Goal: Task Accomplishment & Management: Use online tool/utility

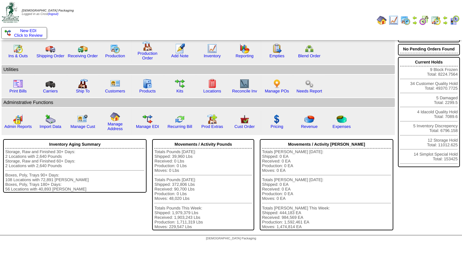
click at [446, 21] on img at bounding box center [445, 22] width 5 height 5
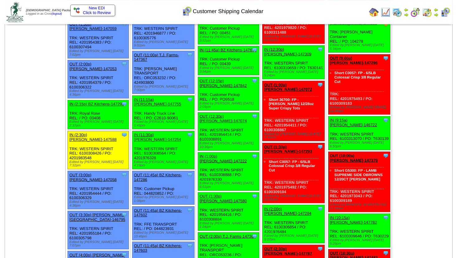
scroll to position [471, 0]
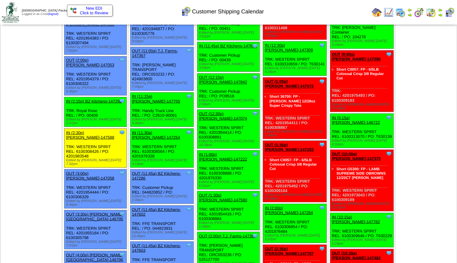
click at [216, 111] on link "OUT (12:30p) [PERSON_NAME]-147074" at bounding box center [223, 115] width 48 height 9
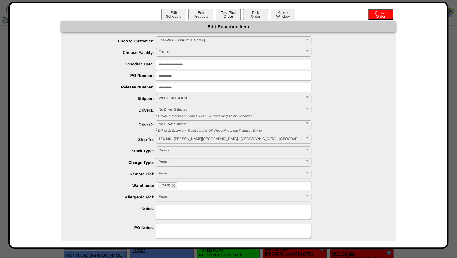
click at [224, 14] on button "Test Pick Order" at bounding box center [228, 14] width 25 height 11
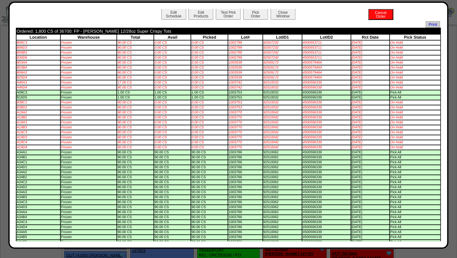
scroll to position [0, 0]
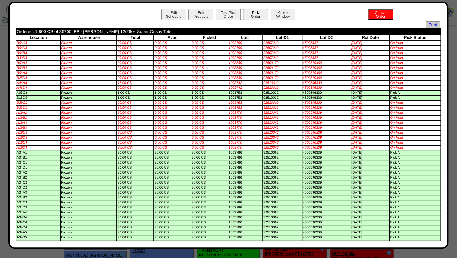
click at [252, 17] on button "Pick Order" at bounding box center [255, 14] width 25 height 11
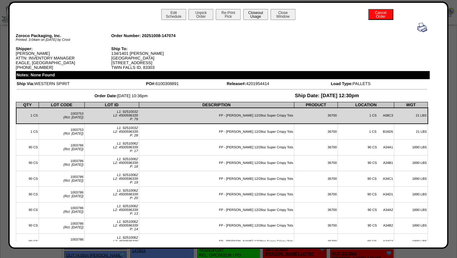
click at [257, 17] on button "Closeout Usage" at bounding box center [255, 14] width 25 height 11
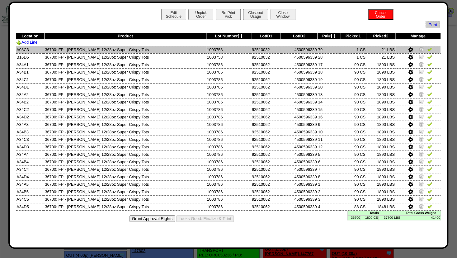
click at [421, 49] on img at bounding box center [421, 49] width 5 height 5
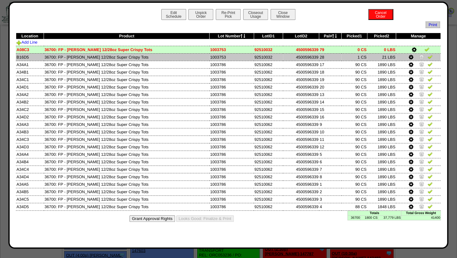
click at [420, 56] on img at bounding box center [421, 56] width 5 height 5
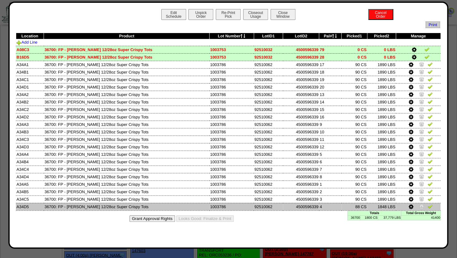
click at [410, 206] on icon at bounding box center [411, 207] width 5 height 6
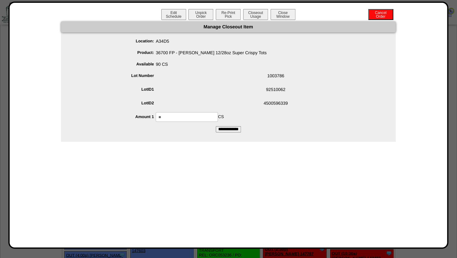
drag, startPoint x: 174, startPoint y: 116, endPoint x: 78, endPoint y: 114, distance: 95.6
click at [156, 116] on input "**" at bounding box center [187, 117] width 62 height 10
type input "**"
click at [252, 102] on span "4500596339" at bounding box center [234, 104] width 322 height 12
click at [230, 129] on input "**********" at bounding box center [228, 129] width 25 height 6
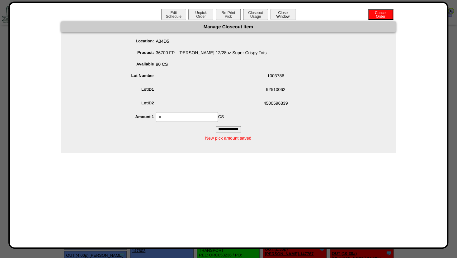
click at [281, 16] on button "Close Window" at bounding box center [283, 14] width 25 height 11
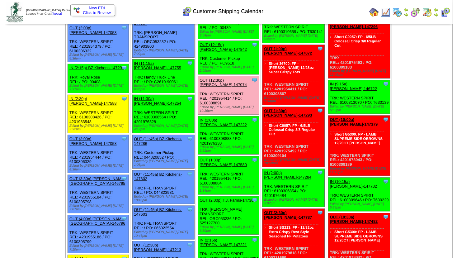
scroll to position [504, 0]
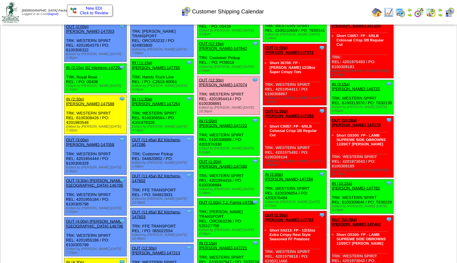
click at [222, 159] on link "OUT (1:30p) [PERSON_NAME]-147580" at bounding box center [223, 163] width 48 height 9
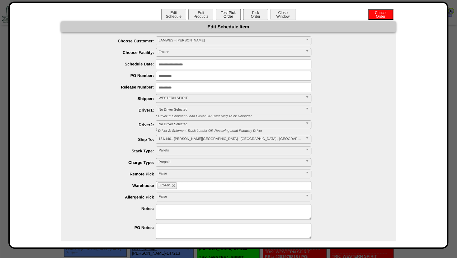
click at [220, 15] on button "Test Pick Order" at bounding box center [228, 14] width 25 height 11
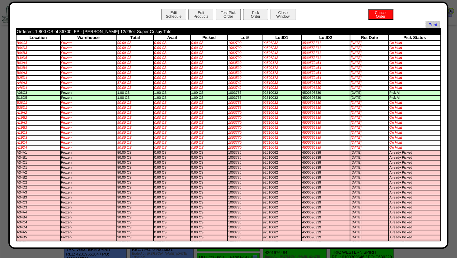
scroll to position [404, 0]
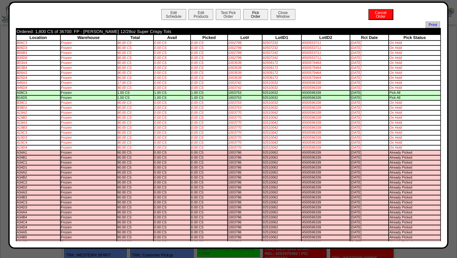
click at [245, 12] on button "Pick Order" at bounding box center [255, 14] width 25 height 11
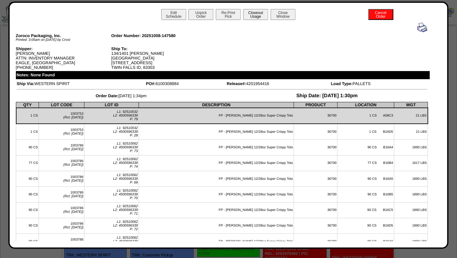
click at [258, 13] on button "Closeout Usage" at bounding box center [255, 14] width 25 height 11
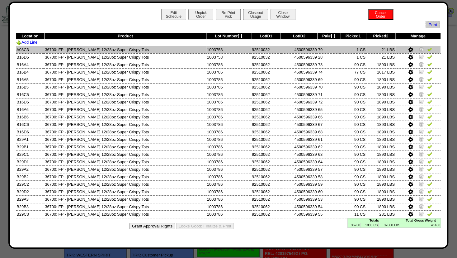
click at [420, 51] on img at bounding box center [421, 49] width 5 height 5
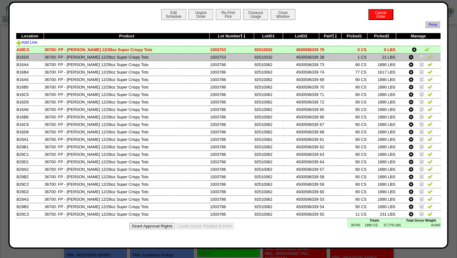
click at [420, 57] on img at bounding box center [421, 56] width 5 height 5
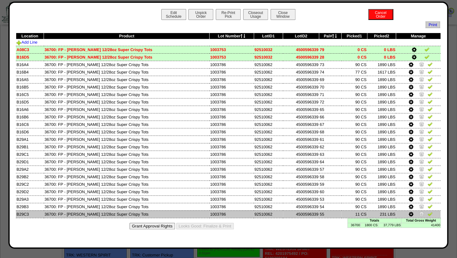
click at [420, 212] on img at bounding box center [421, 213] width 5 height 5
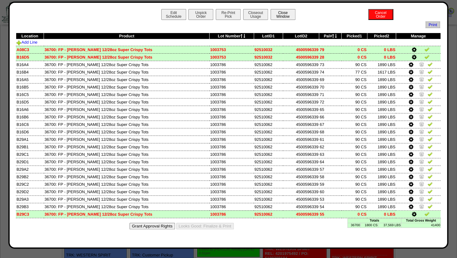
click at [281, 15] on button "Close Window" at bounding box center [283, 14] width 25 height 11
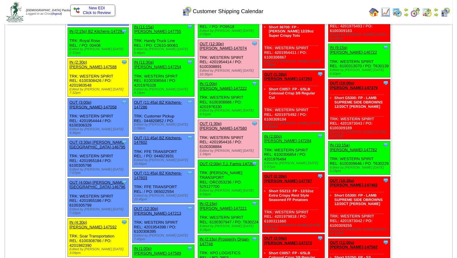
scroll to position [538, 0]
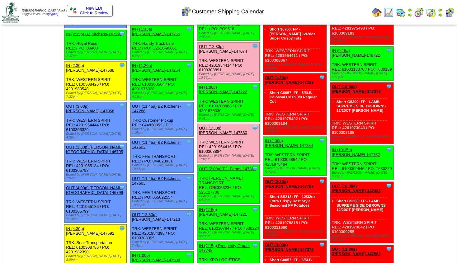
click at [231, 166] on link "OUT (2:00p) T.J. Farms-147368" at bounding box center [227, 168] width 57 height 5
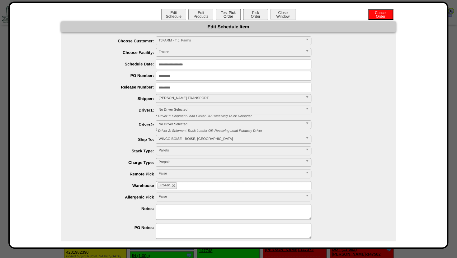
click at [224, 16] on button "Test Pick Order" at bounding box center [228, 14] width 25 height 11
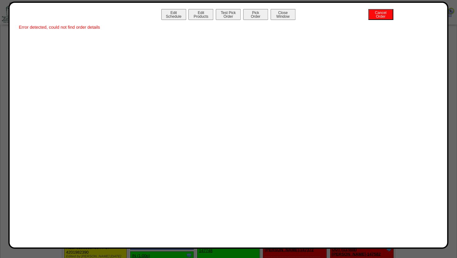
click at [201, 20] on div "Edit Schedule Edit Products Test Pick Order Pick Order Cancel Order Close Window" at bounding box center [228, 15] width 425 height 12
click at [203, 14] on button "Edit Products" at bounding box center [200, 14] width 25 height 11
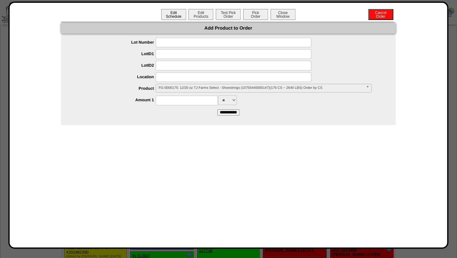
click at [177, 15] on button "Edit Schedule" at bounding box center [173, 14] width 25 height 11
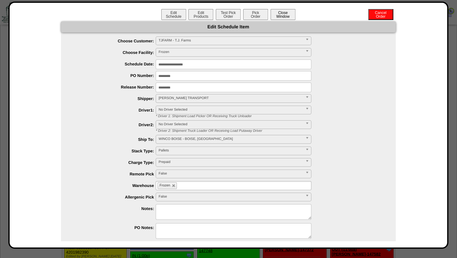
click at [277, 14] on button "Close Window" at bounding box center [283, 14] width 25 height 11
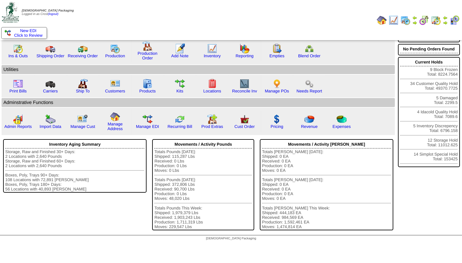
click at [415, 24] on img at bounding box center [415, 22] width 5 height 5
